Goal: Task Accomplishment & Management: Use online tool/utility

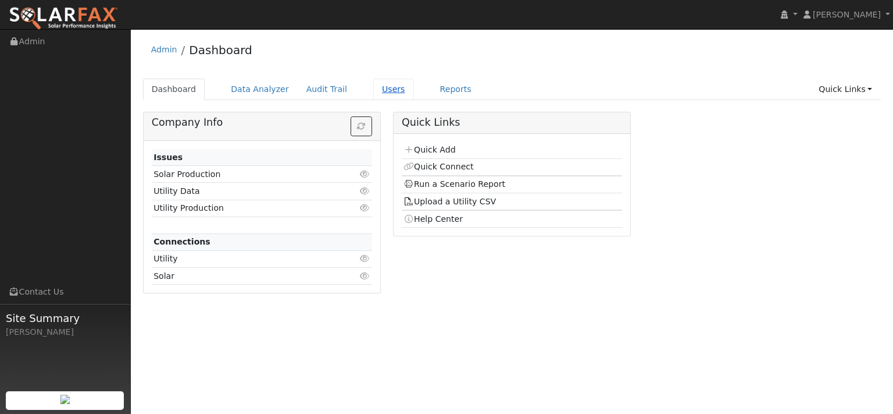
click at [412, 99] on link "Users" at bounding box center [393, 90] width 41 height 22
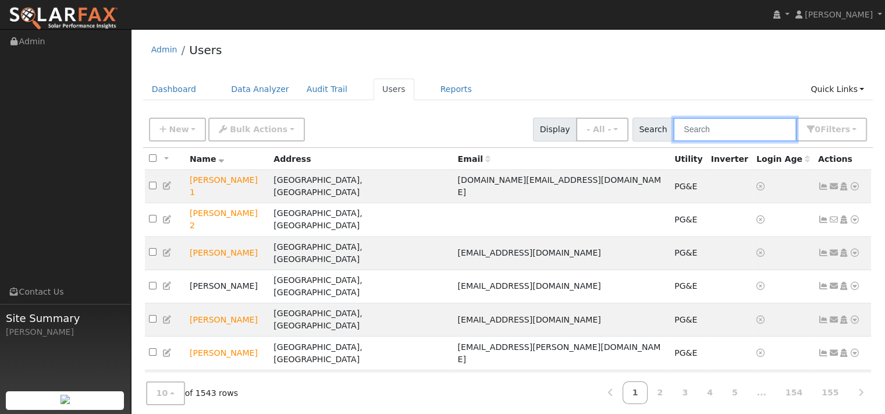
click at [721, 141] on input "text" at bounding box center [734, 129] width 123 height 24
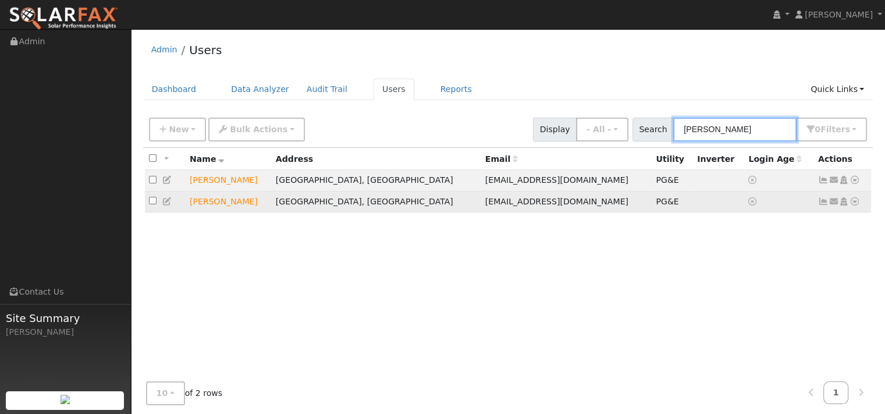
type input "[PERSON_NAME]"
click at [849, 205] on icon at bounding box center [854, 201] width 10 height 8
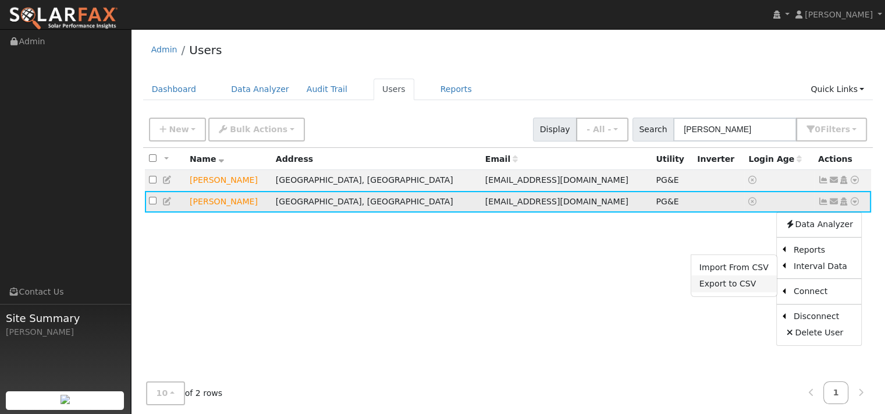
click at [691, 291] on link "Export to CSV" at bounding box center [734, 283] width 86 height 16
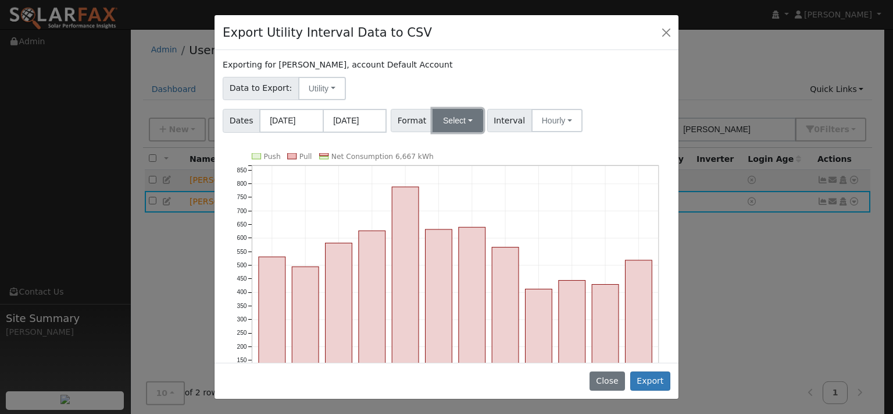
click at [468, 132] on button "Select" at bounding box center [458, 120] width 51 height 23
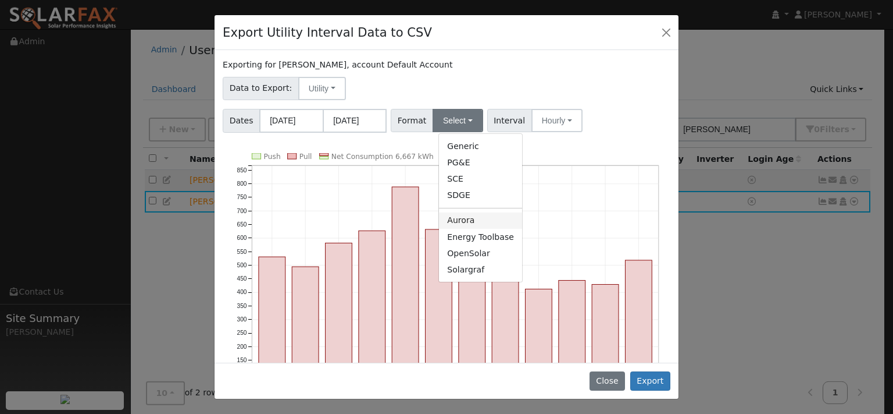
click at [467, 229] on link "Aurora" at bounding box center [480, 220] width 83 height 16
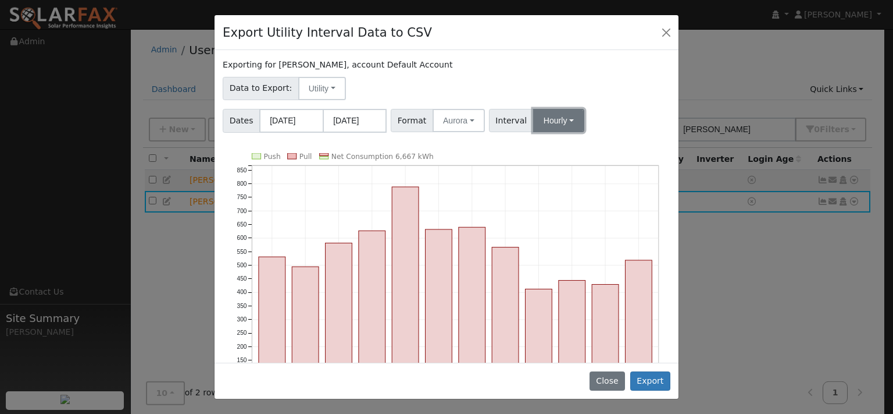
click at [579, 132] on button "Hourly" at bounding box center [558, 120] width 51 height 23
click at [582, 154] on link "15 Minute" at bounding box center [579, 146] width 81 height 16
click at [642, 374] on button "Export" at bounding box center [651, 381] width 40 height 20
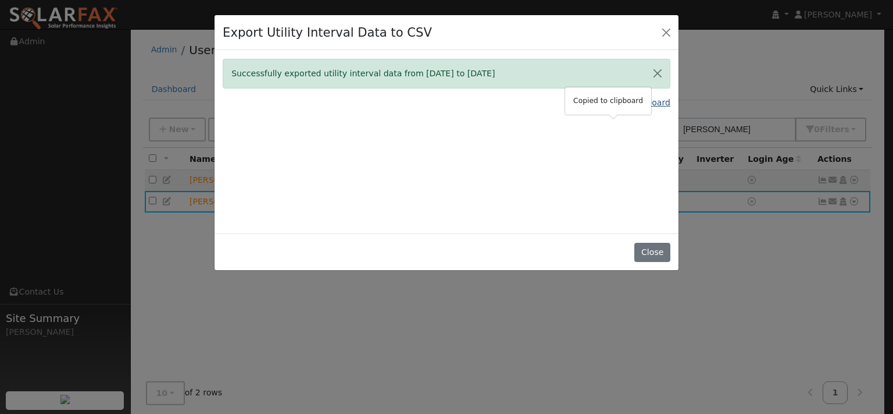
click at [658, 109] on link "Copy Data To Clipboard" at bounding box center [623, 103] width 96 height 12
